Goal: Task Accomplishment & Management: Manage account settings

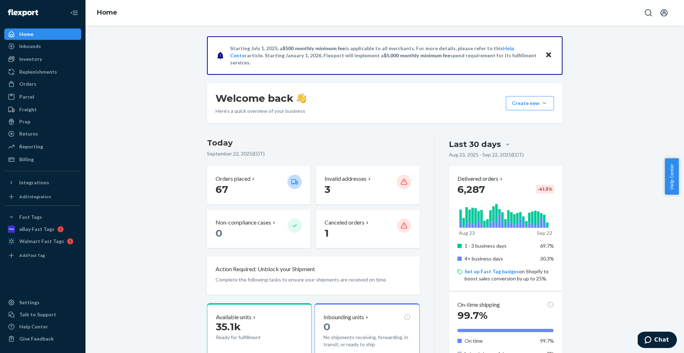
click at [46, 52] on div "Inbounds Shipping Plans Problems" at bounding box center [42, 47] width 77 height 12
click at [47, 67] on div "Replenishments" at bounding box center [43, 72] width 76 height 10
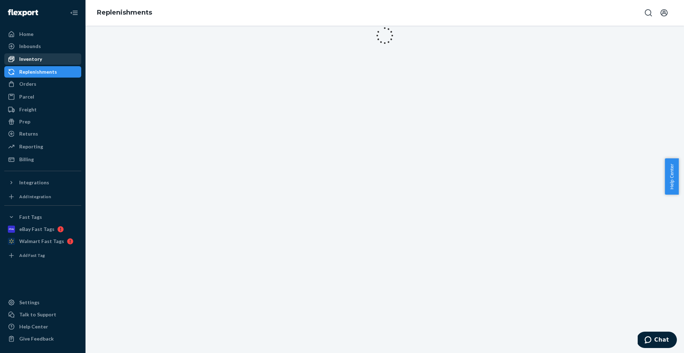
click at [47, 63] on div "Inventory" at bounding box center [43, 59] width 76 height 10
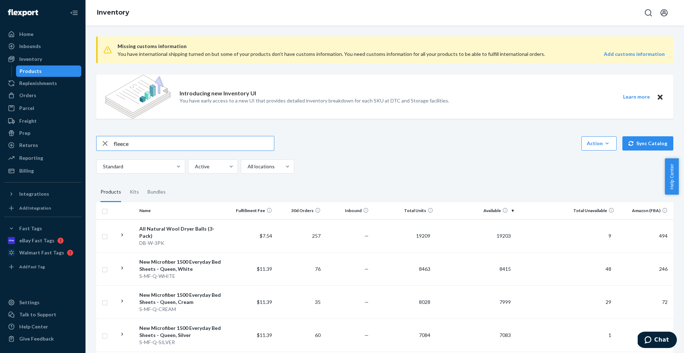
type input "fleece"
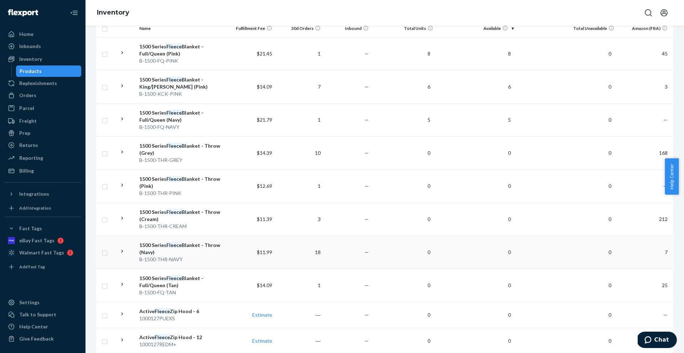
scroll to position [182, 0]
